Goal: Task Accomplishment & Management: Complete application form

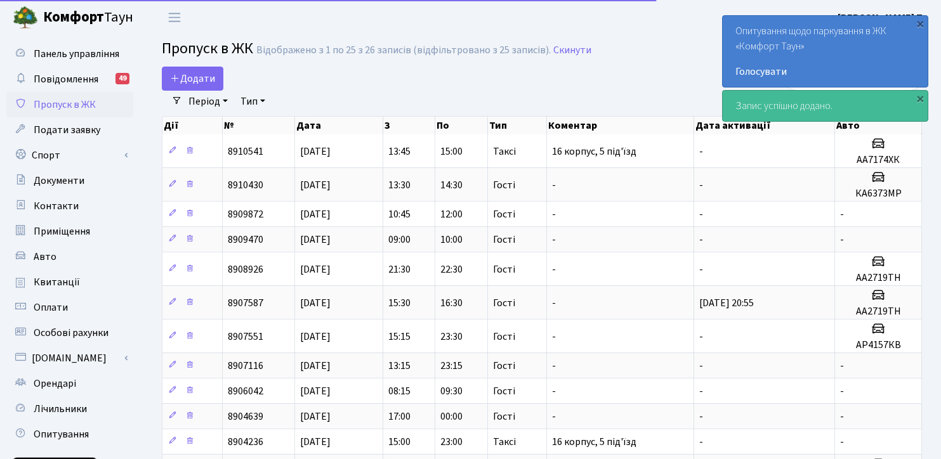
select select "25"
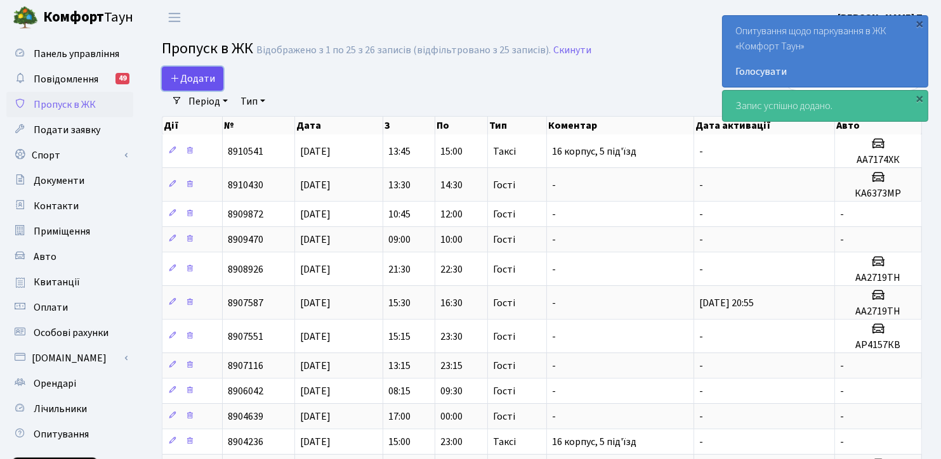
click at [197, 84] on span "Додати" at bounding box center [192, 79] width 45 height 14
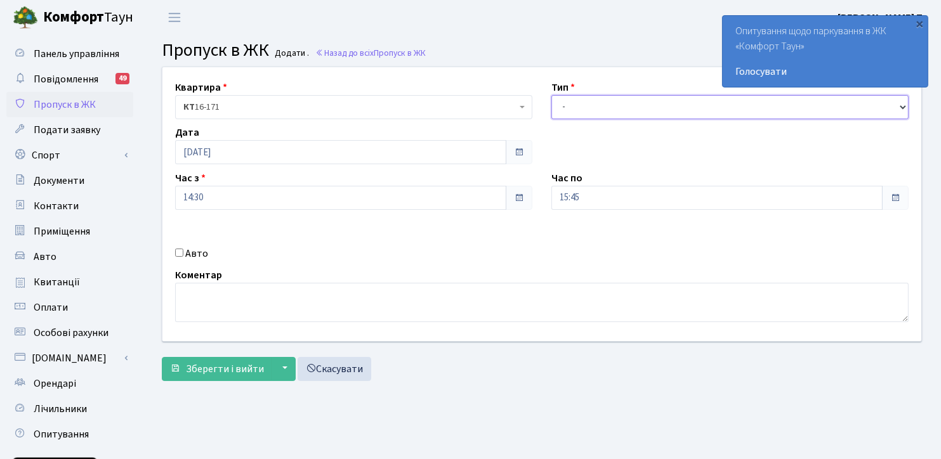
click at [602, 105] on select "- Доставка Таксі Гості Сервіс" at bounding box center [729, 107] width 357 height 24
select select "3"
click at [551, 95] on select "- Доставка Таксі Гості Сервіс" at bounding box center [729, 107] width 357 height 24
click at [179, 252] on input "Авто" at bounding box center [179, 253] width 8 height 8
checkbox input "true"
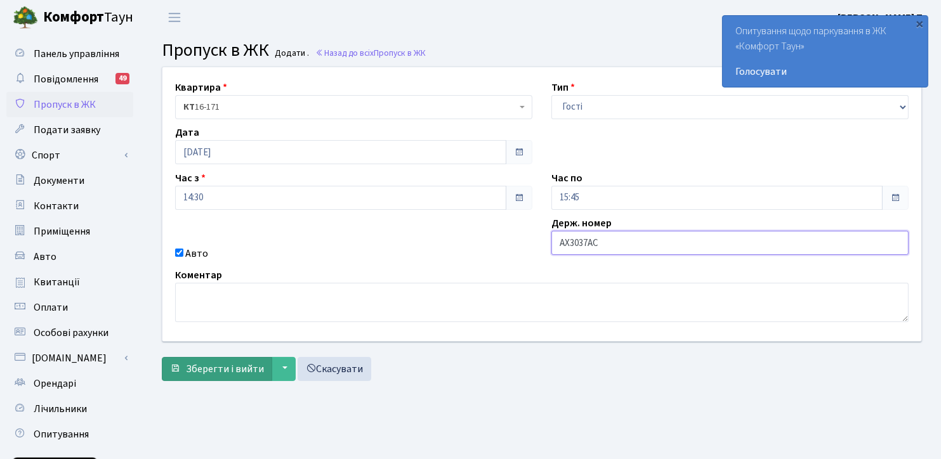
type input "АХ3037АС"
click at [231, 364] on span "Зберегти і вийти" at bounding box center [225, 369] width 78 height 14
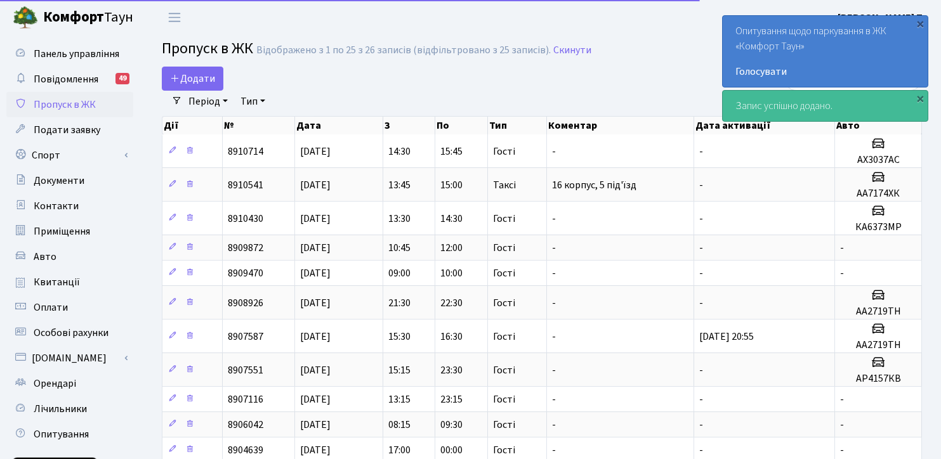
select select "25"
